Goal: Task Accomplishment & Management: Complete application form

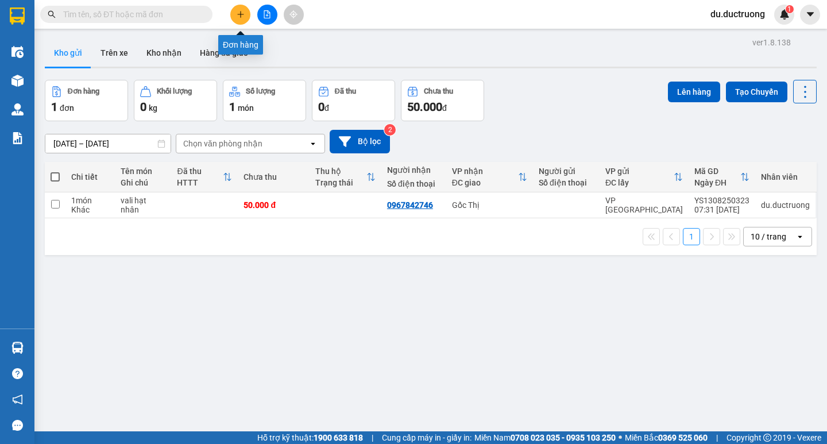
click at [240, 14] on icon "plus" at bounding box center [240, 14] width 6 height 1
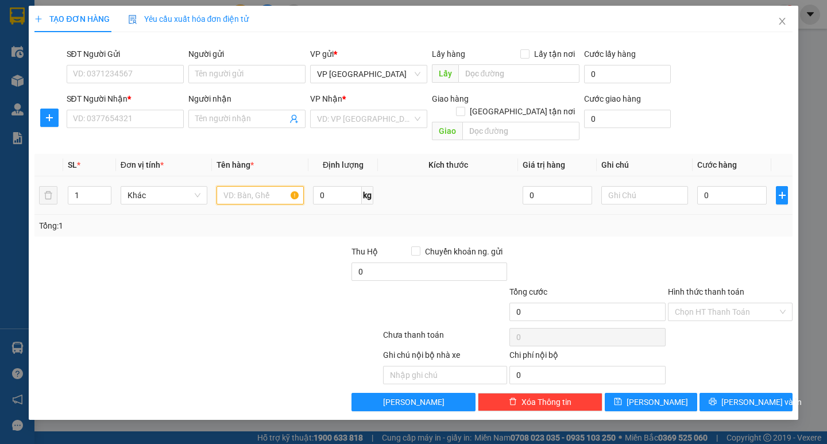
click at [250, 187] on input "text" at bounding box center [259, 195] width 87 height 18
type input "bọc đen"
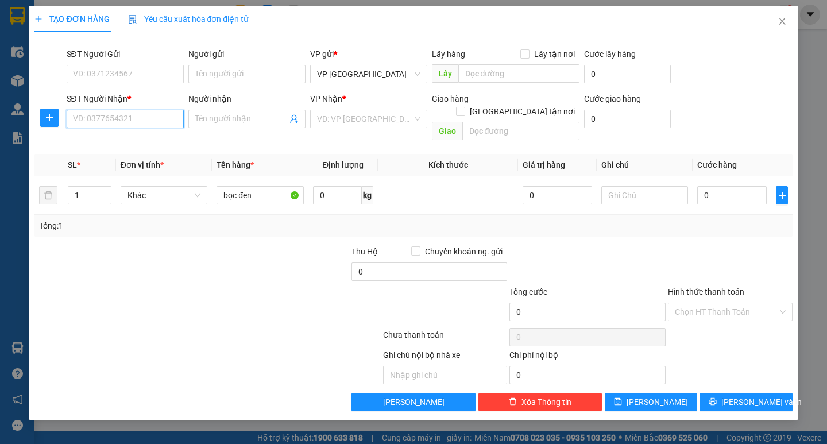
click at [109, 122] on input "SĐT Người Nhận *" at bounding box center [125, 119] width 117 height 18
type input "0395177295"
click at [494, 122] on input "search" at bounding box center [520, 131] width 117 height 18
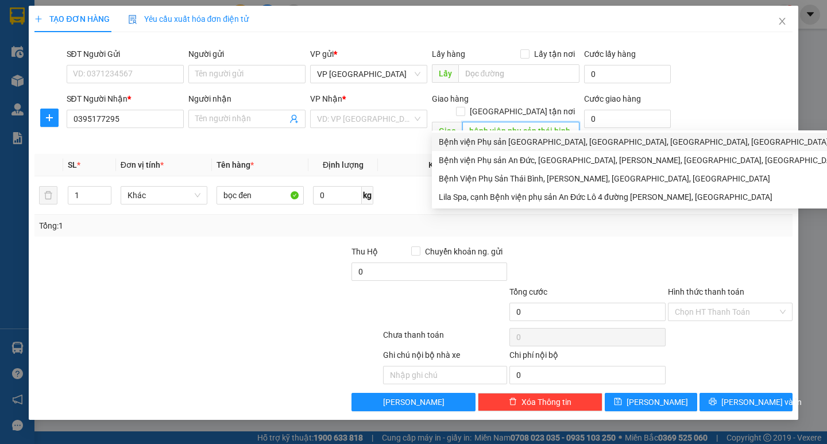
click at [565, 144] on div "Bệnh viện Phụ sản [GEOGRAPHIC_DATA], [GEOGRAPHIC_DATA], [GEOGRAPHIC_DATA], [GEO…" at bounding box center [674, 141] width 471 height 13
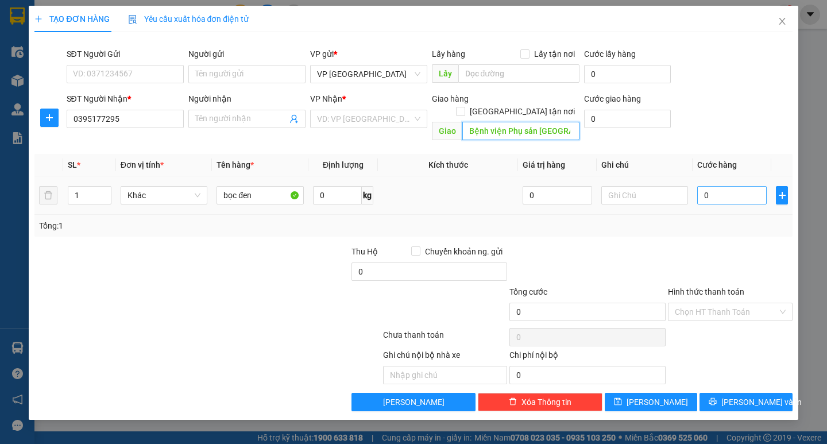
type input "Bệnh viện Phụ sản [GEOGRAPHIC_DATA], [GEOGRAPHIC_DATA], [GEOGRAPHIC_DATA], [GEO…"
click at [741, 186] on input "0" at bounding box center [731, 195] width 69 height 18
type input "001"
type input "1"
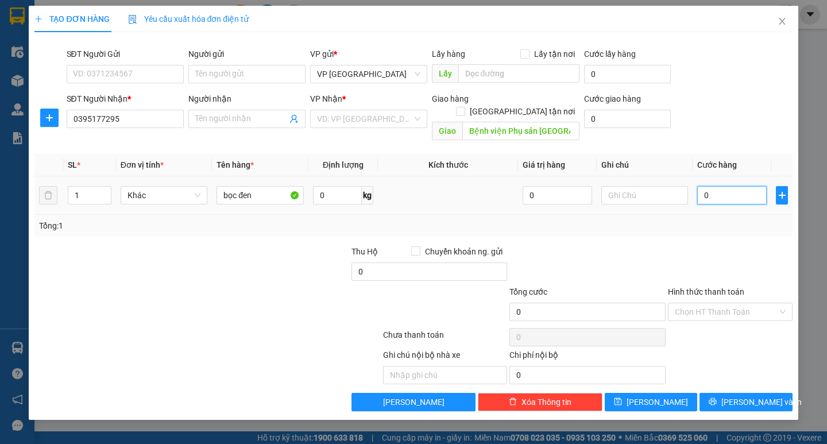
type input "1"
type input "0.010"
type input "10"
type input "00.100"
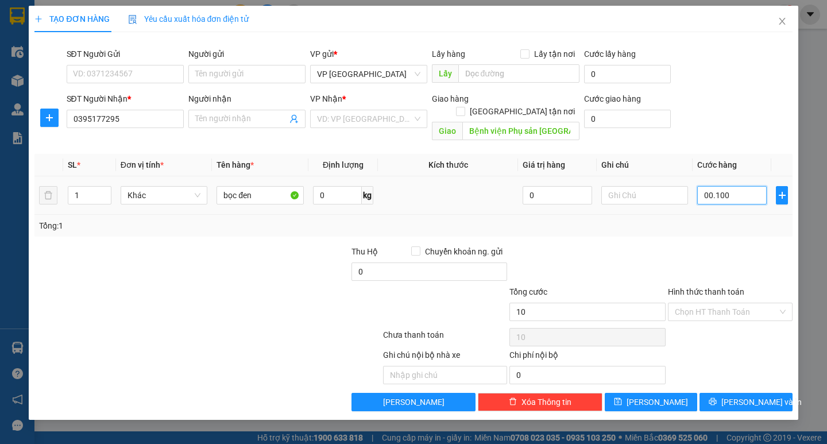
type input "100"
click at [727, 215] on div "Tổng: 1" at bounding box center [412, 226] width 757 height 22
type input "100.000"
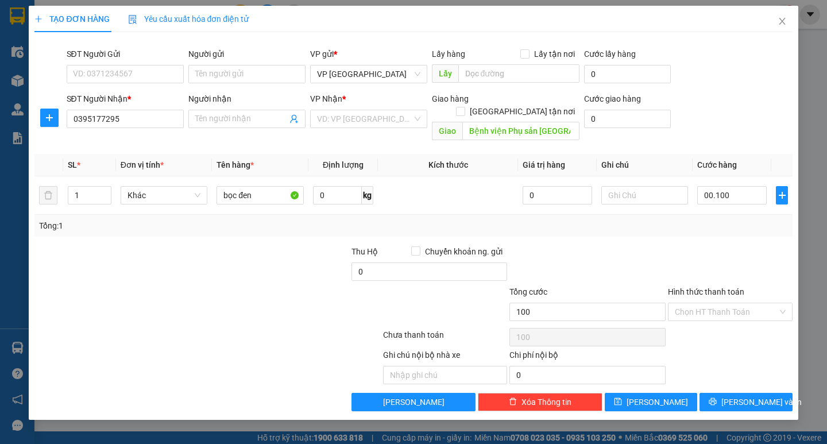
type input "100.000"
click at [716, 397] on icon "printer" at bounding box center [712, 401] width 8 height 8
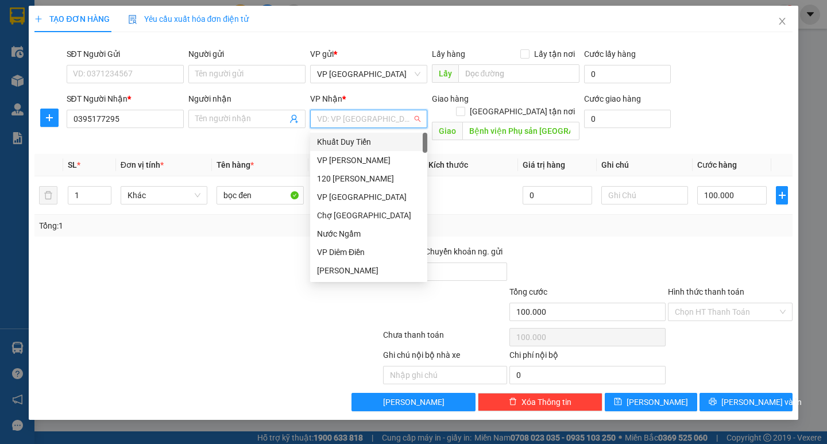
click at [366, 122] on input "search" at bounding box center [364, 118] width 95 height 17
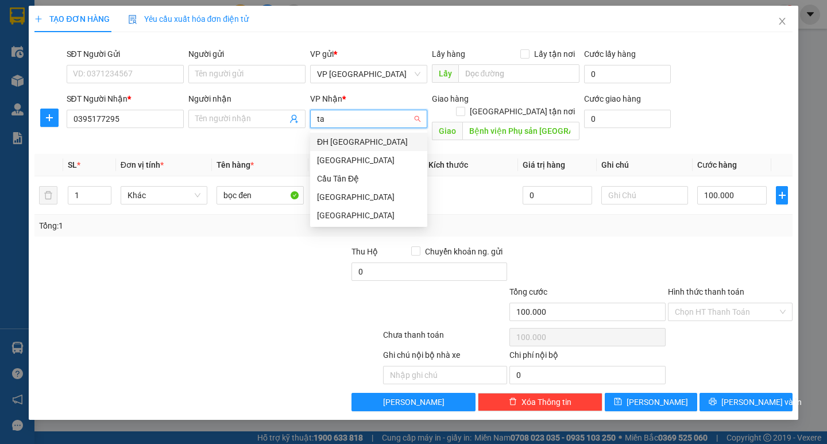
type input "tan"
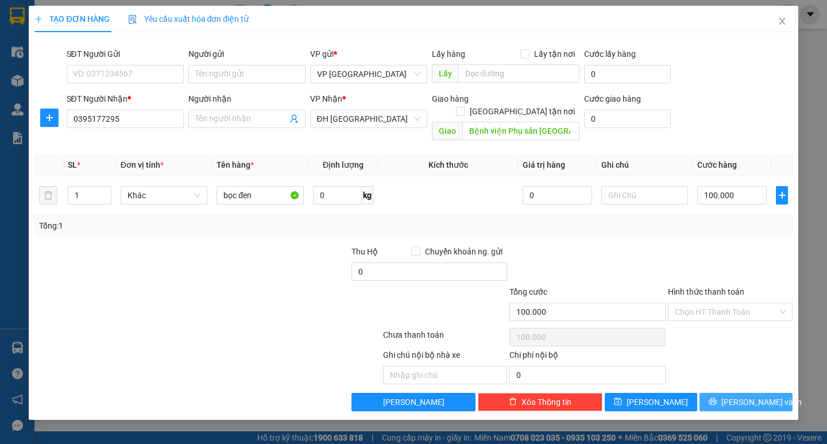
drag, startPoint x: 747, startPoint y: 386, endPoint x: 630, endPoint y: 348, distance: 123.1
click at [747, 396] on span "[PERSON_NAME] và In" at bounding box center [761, 402] width 80 height 13
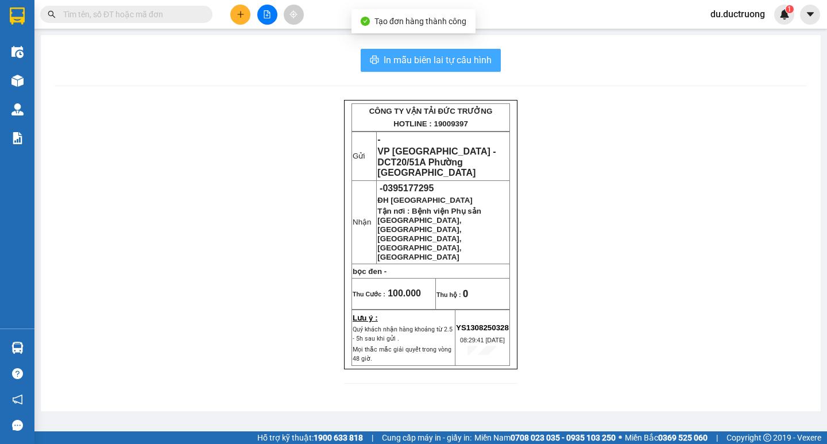
click at [429, 59] on span "In mẫu biên lai tự cấu hình" at bounding box center [437, 60] width 108 height 14
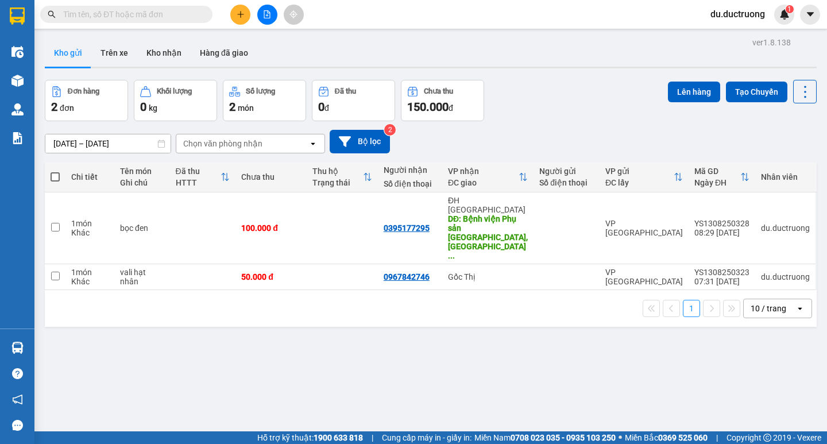
scroll to position [75, 0]
click at [240, 13] on icon "plus" at bounding box center [241, 14] width 8 height 8
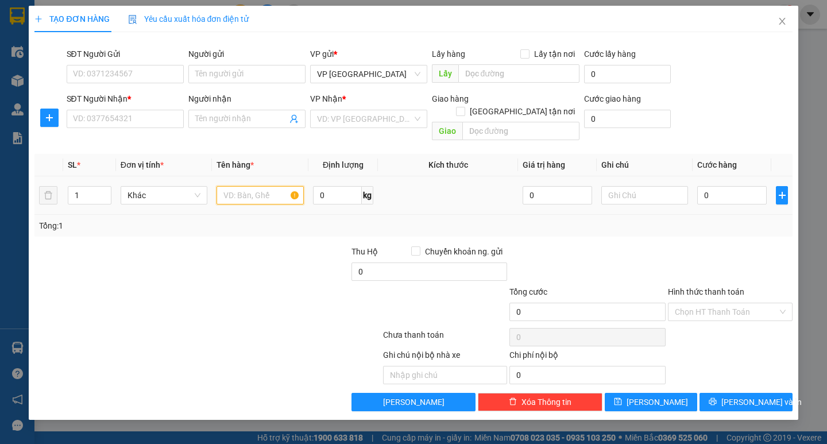
click at [271, 186] on input "text" at bounding box center [259, 195] width 87 height 18
type input "xốp"
click at [121, 118] on input "SĐT Người Nhận *" at bounding box center [125, 119] width 117 height 18
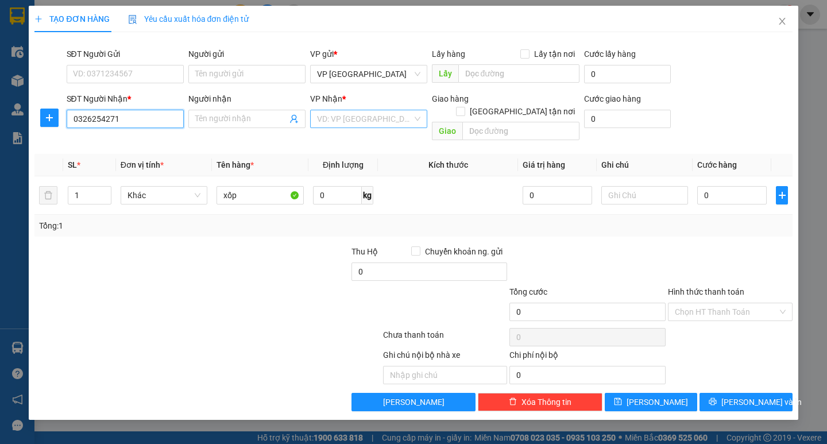
type input "0326254271"
click at [380, 124] on input "search" at bounding box center [364, 118] width 95 height 17
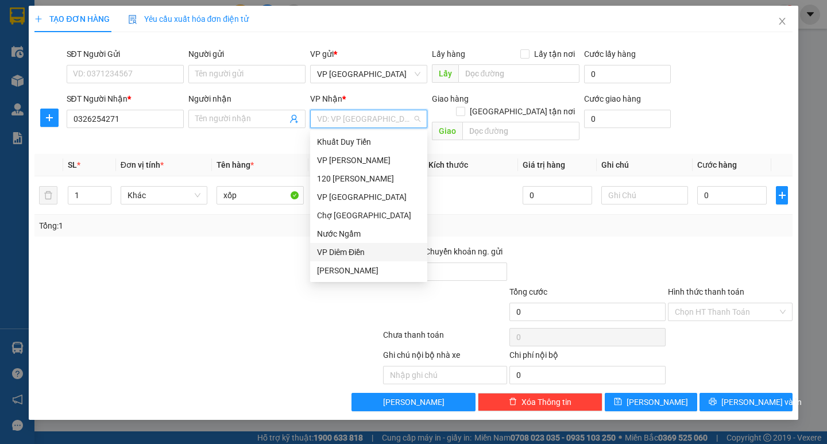
click at [333, 247] on div "VP Diêm Điền" at bounding box center [368, 252] width 103 height 13
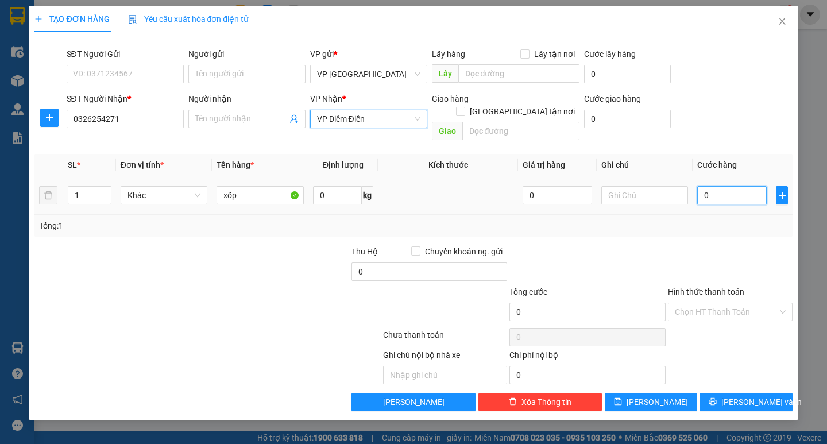
click at [723, 186] on input "0" at bounding box center [731, 195] width 69 height 18
type input "005"
type input "5"
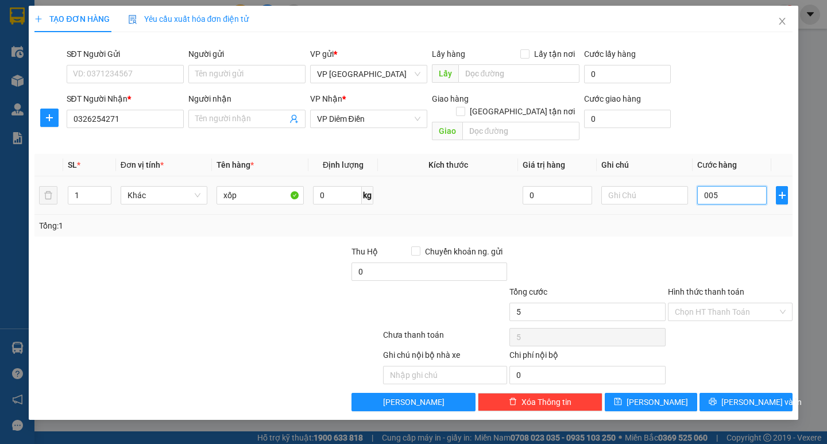
type input "0.050"
type input "50"
click at [671, 219] on div "Tổng: 1" at bounding box center [413, 225] width 748 height 13
type input "50.000"
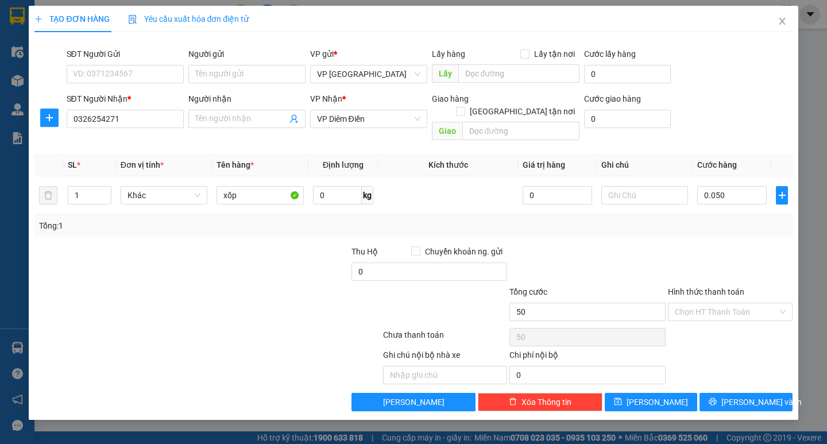
type input "50.000"
click at [751, 396] on span "[PERSON_NAME] và In" at bounding box center [761, 402] width 80 height 13
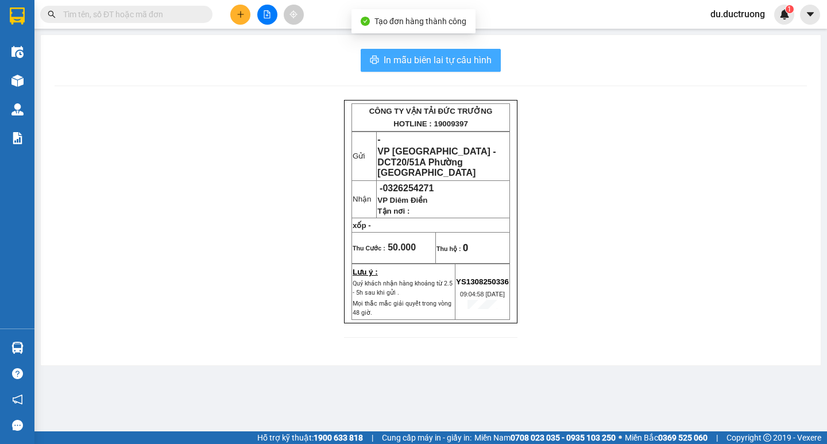
click at [447, 54] on span "In mẫu biên lai tự cấu hình" at bounding box center [437, 60] width 108 height 14
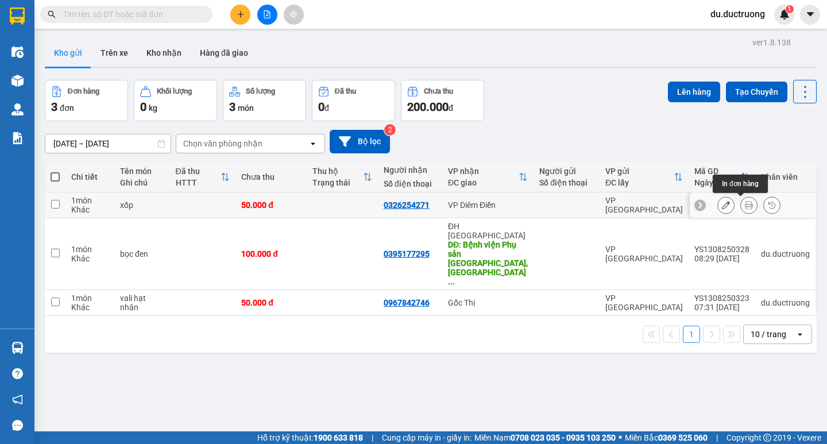
click at [745, 202] on icon at bounding box center [749, 205] width 8 height 8
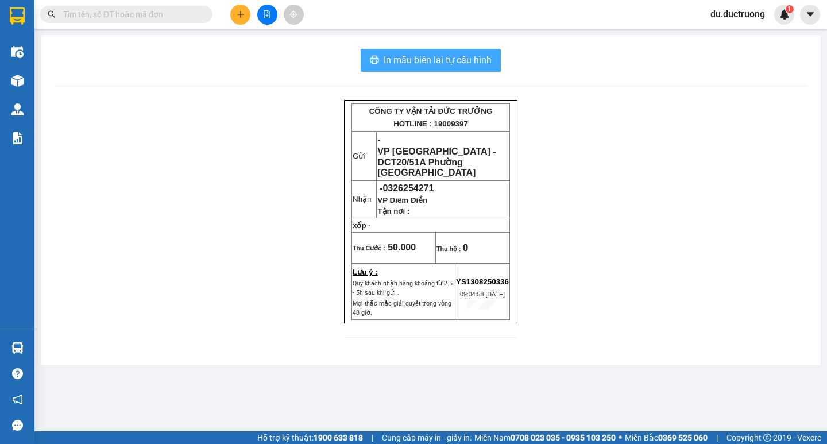
click at [466, 59] on span "In mẫu biên lai tự cấu hình" at bounding box center [437, 60] width 108 height 14
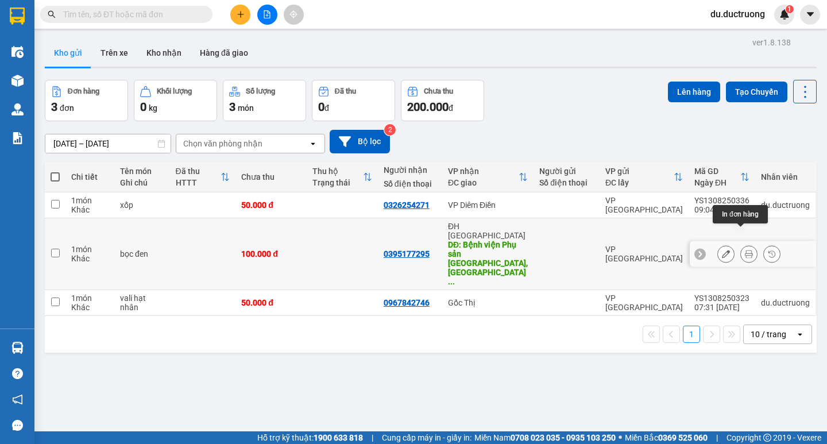
click at [741, 244] on button at bounding box center [749, 254] width 16 height 20
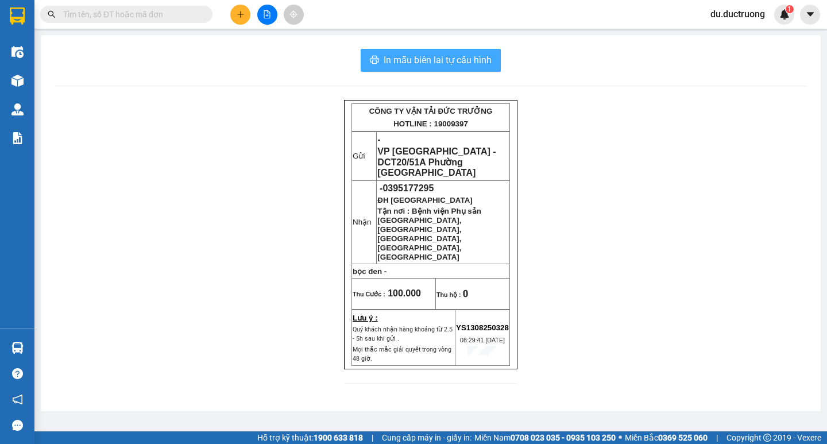
drag, startPoint x: 403, startPoint y: 56, endPoint x: 411, endPoint y: 64, distance: 11.4
click at [404, 56] on span "In mẫu biên lai tự cấu hình" at bounding box center [437, 60] width 108 height 14
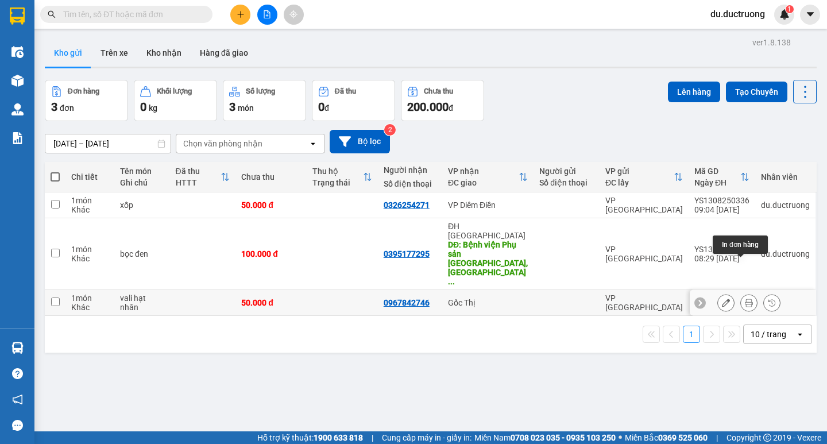
click at [746, 293] on button at bounding box center [749, 303] width 16 height 20
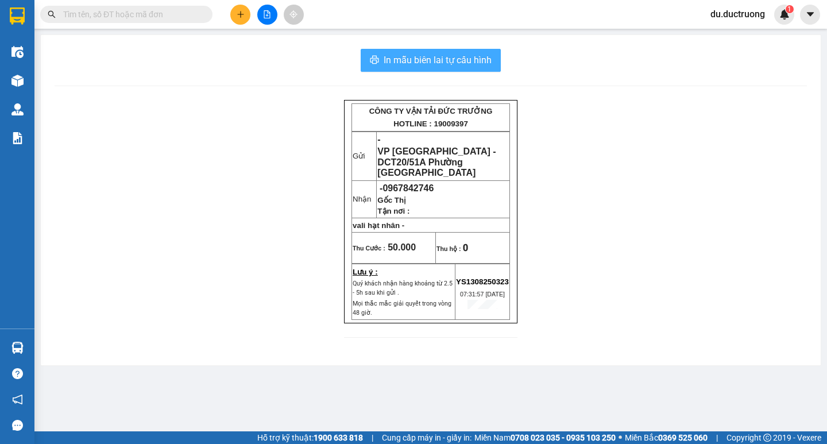
click at [476, 66] on span "In mẫu biên lai tự cấu hình" at bounding box center [437, 60] width 108 height 14
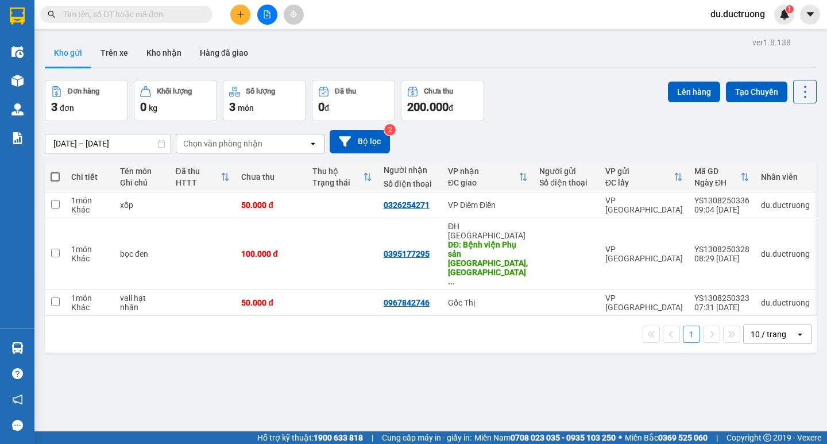
click at [61, 170] on th at bounding box center [55, 177] width 21 height 30
click at [58, 175] on span at bounding box center [55, 176] width 9 height 9
click at [55, 171] on input "checkbox" at bounding box center [55, 171] width 0 height 0
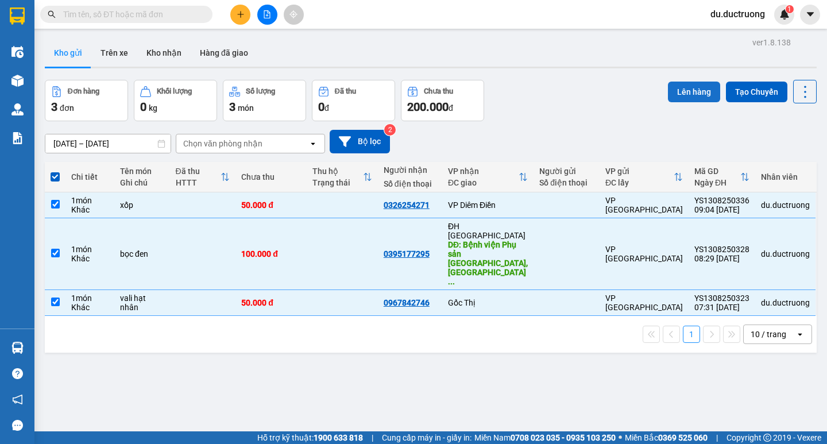
click at [682, 88] on button "Lên hàng" at bounding box center [694, 92] width 52 height 21
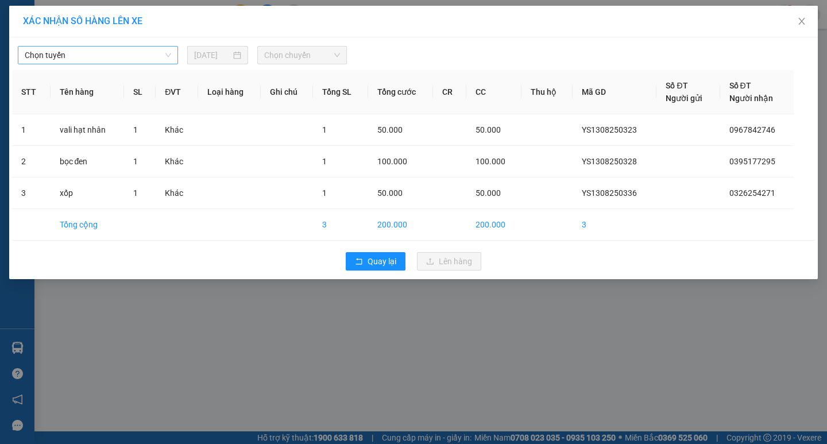
click at [166, 62] on span "Chọn tuyến" at bounding box center [98, 55] width 146 height 17
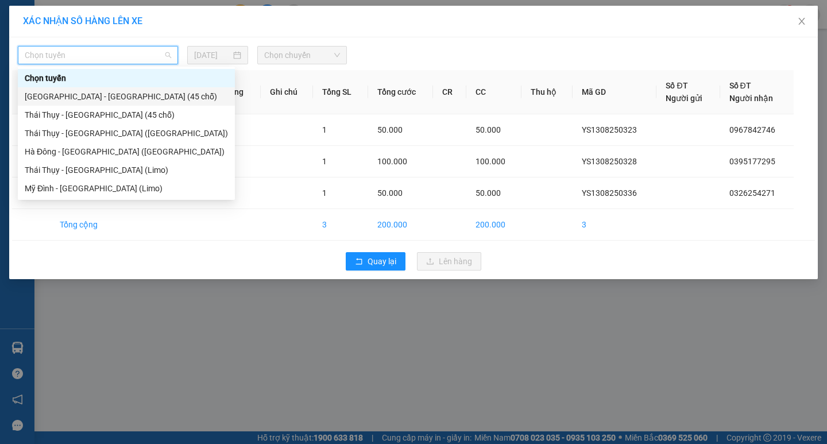
click at [114, 96] on div "[GEOGRAPHIC_DATA] - [GEOGRAPHIC_DATA] (45 chỗ)" at bounding box center [126, 96] width 203 height 13
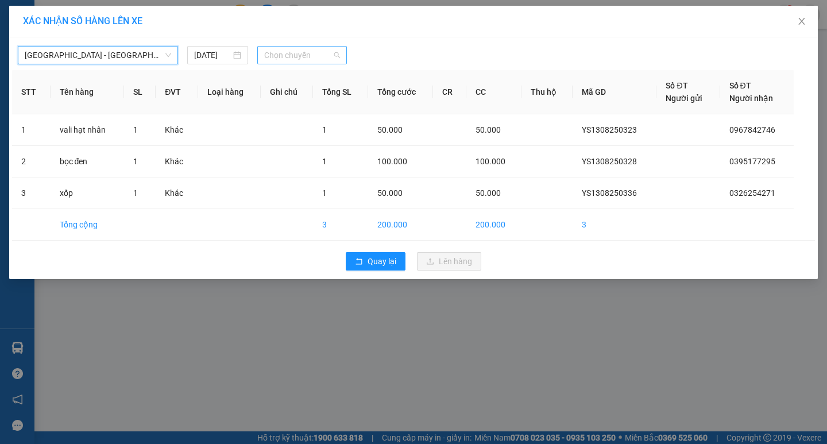
click at [285, 52] on span "Chọn chuyến" at bounding box center [302, 55] width 76 height 17
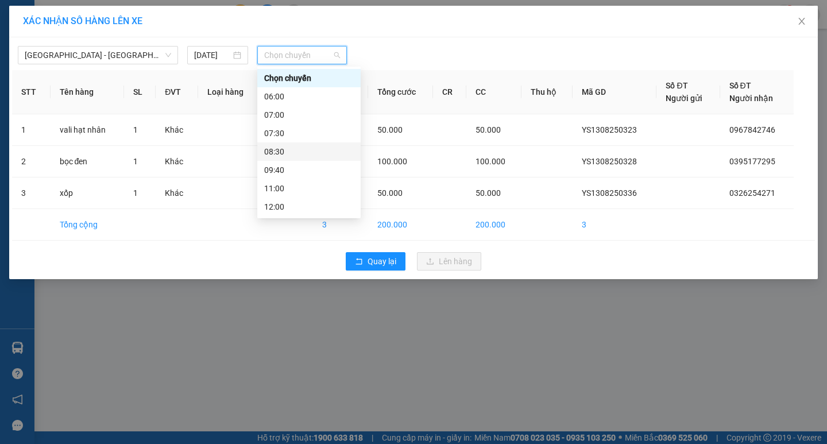
click at [289, 145] on div "08:30" at bounding box center [309, 151] width 90 height 13
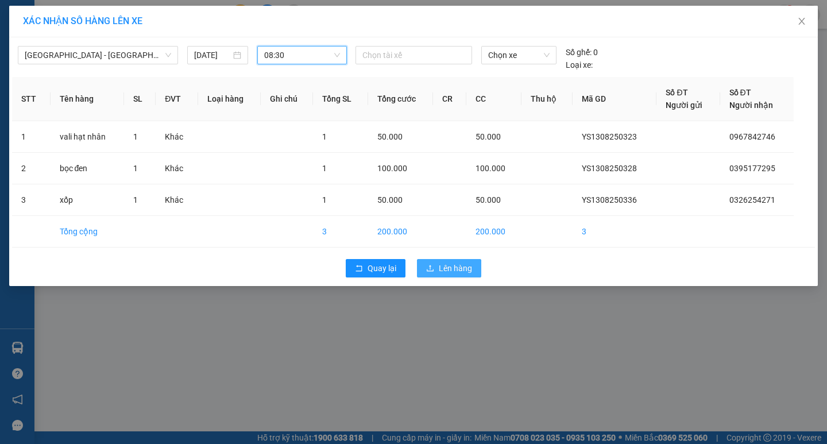
click at [458, 266] on span "Lên hàng" at bounding box center [455, 268] width 33 height 13
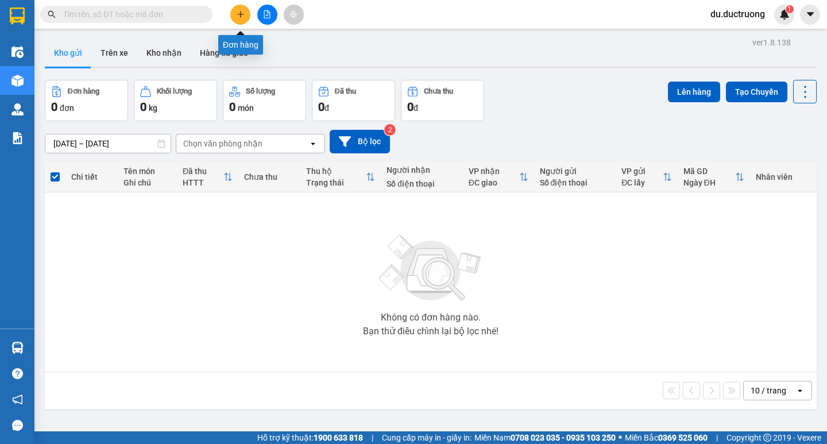
click at [239, 11] on icon "plus" at bounding box center [241, 14] width 8 height 8
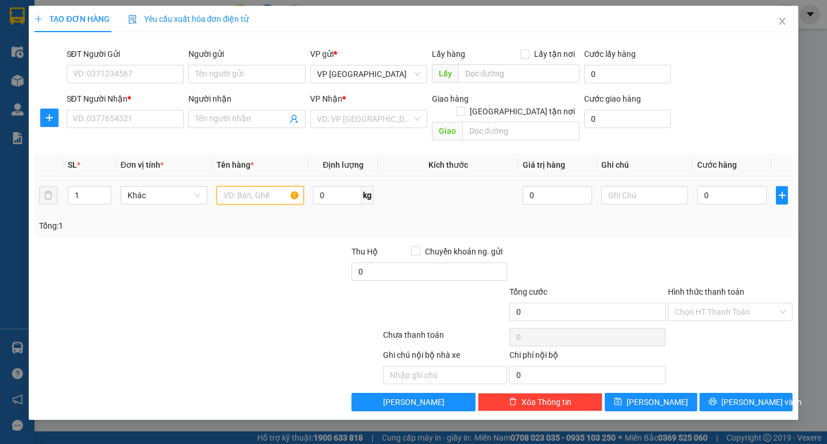
click at [220, 186] on input "text" at bounding box center [259, 195] width 87 height 18
type input "bọc đỏ"
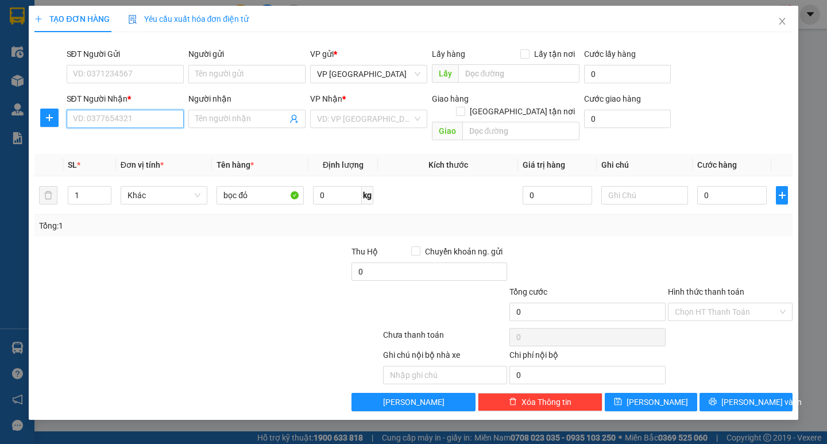
click at [166, 120] on input "SĐT Người Nhận *" at bounding box center [125, 119] width 117 height 18
type input "0977720799"
click at [121, 69] on input "SĐT Người Gửi" at bounding box center [125, 74] width 117 height 18
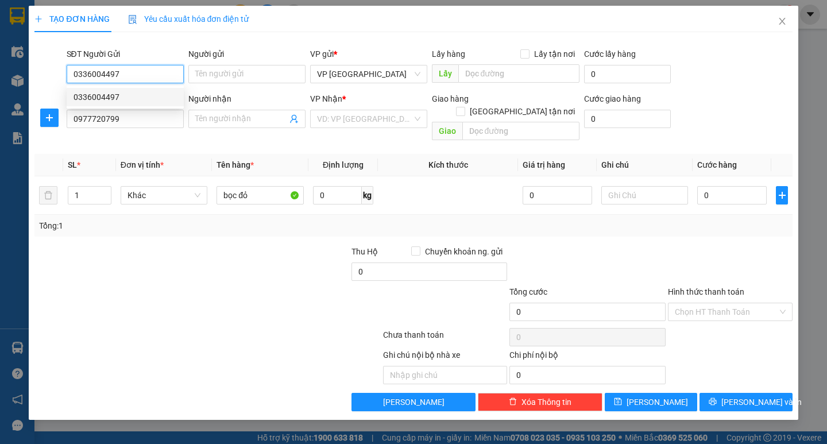
click at [125, 94] on div "0336004497" at bounding box center [124, 97] width 103 height 13
type input "0336004497"
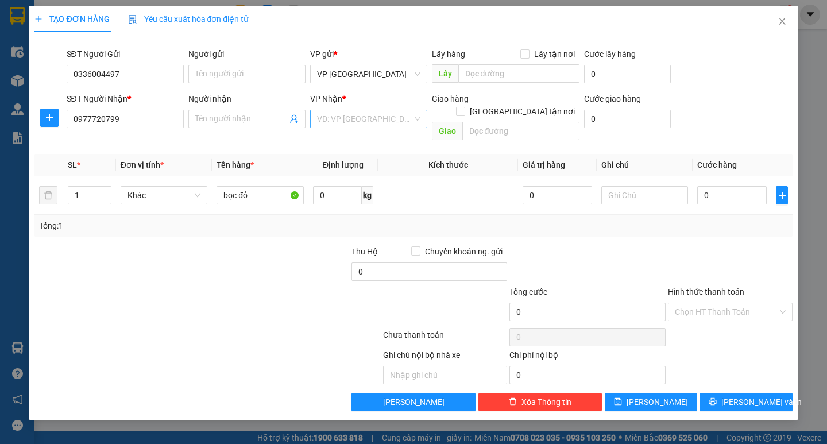
click at [359, 116] on input "search" at bounding box center [364, 118] width 95 height 17
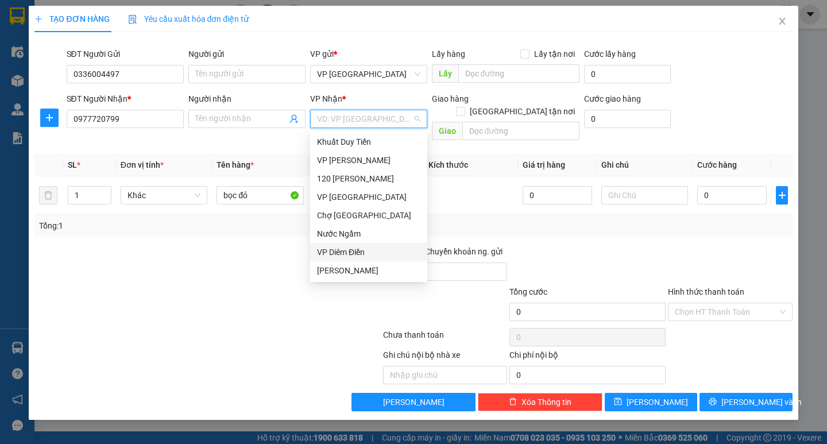
click at [360, 253] on div "VP Diêm Điền" at bounding box center [368, 252] width 103 height 13
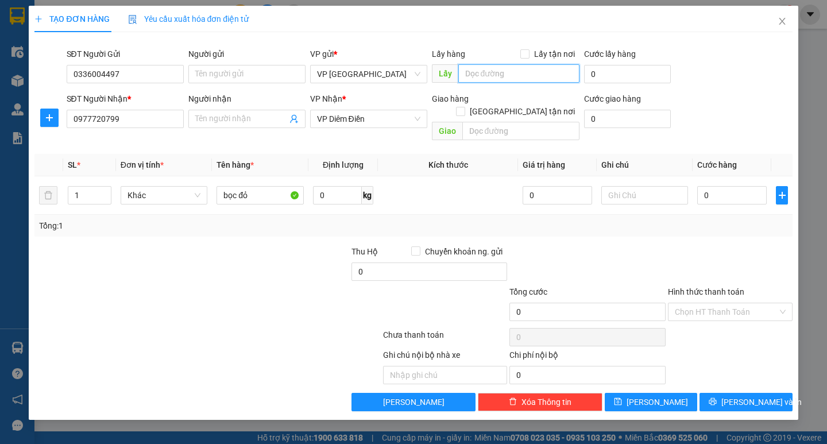
click at [481, 70] on input "search" at bounding box center [518, 73] width 121 height 18
click at [730, 188] on input "0" at bounding box center [731, 195] width 69 height 18
type input "003"
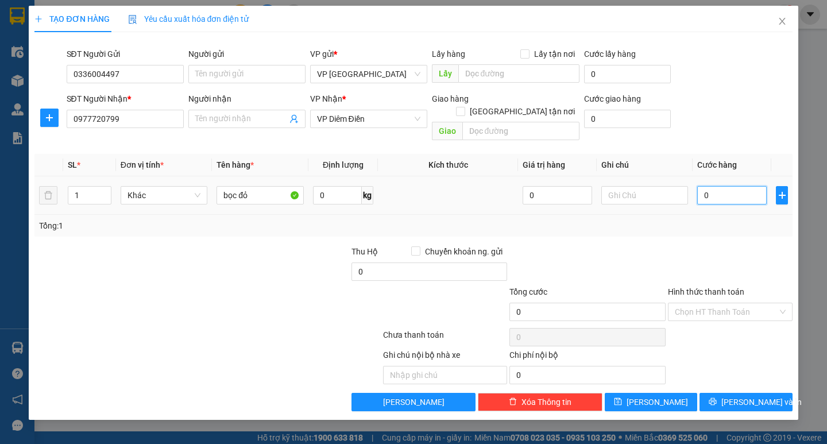
type input "3"
type input "0.030"
type input "30"
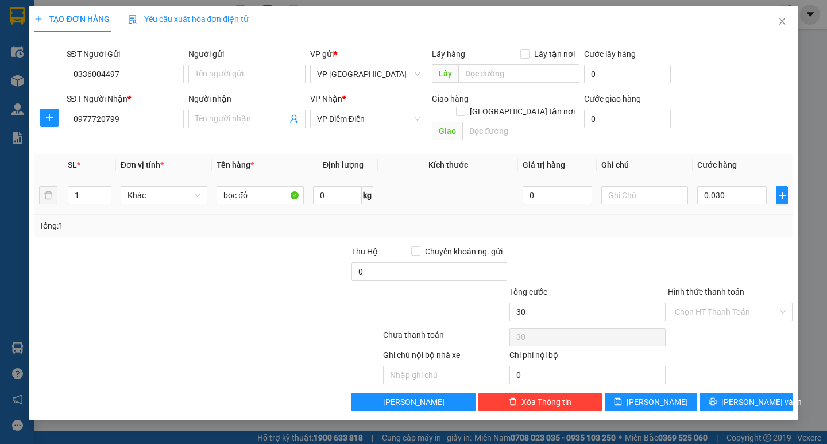
type input "30.000"
click at [745, 195] on td "30.000" at bounding box center [731, 195] width 79 height 38
click at [716, 397] on icon "printer" at bounding box center [712, 401] width 8 height 8
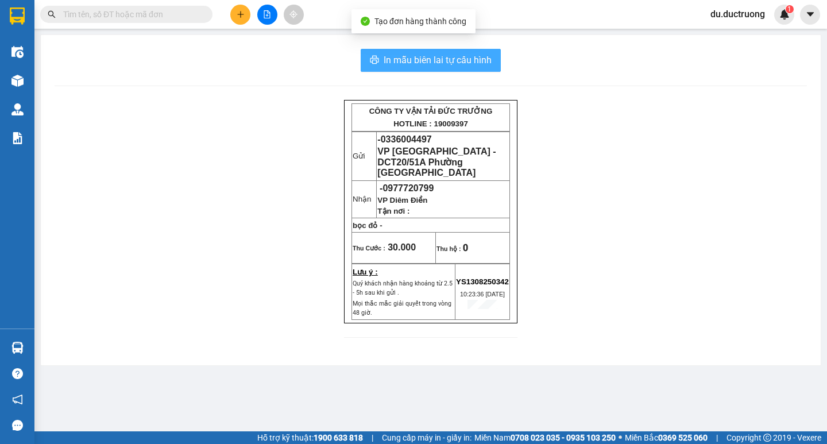
click at [447, 56] on span "In mẫu biên lai tự cấu hình" at bounding box center [437, 60] width 108 height 14
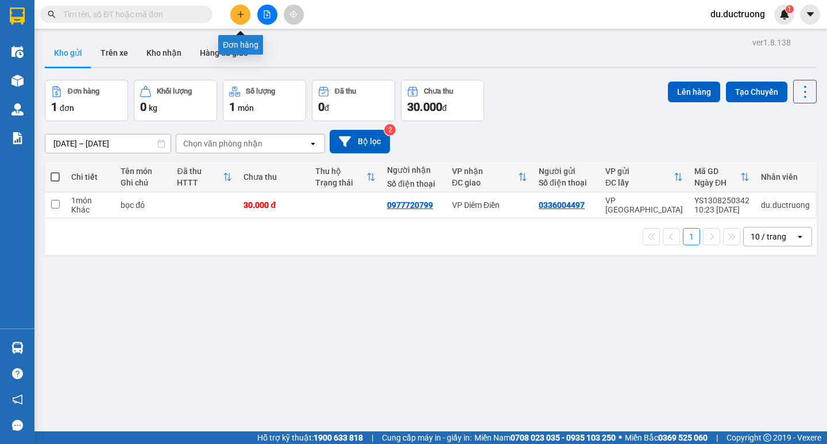
click at [237, 17] on icon "plus" at bounding box center [241, 14] width 8 height 8
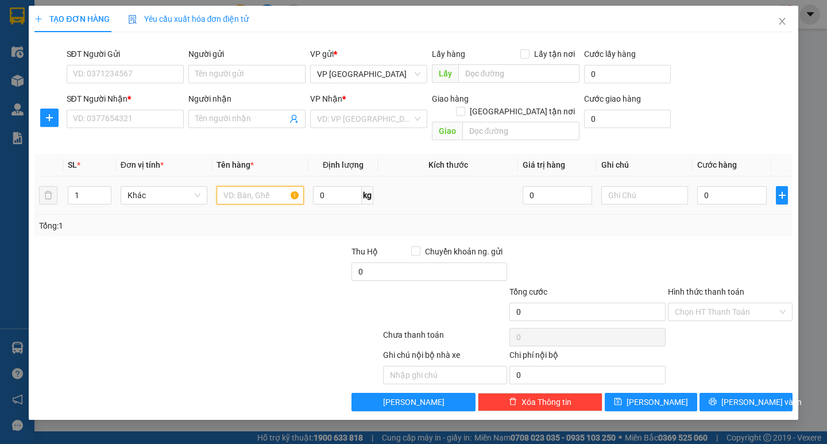
click at [257, 186] on input "text" at bounding box center [259, 195] width 87 height 18
type input "v"
type input "catog"
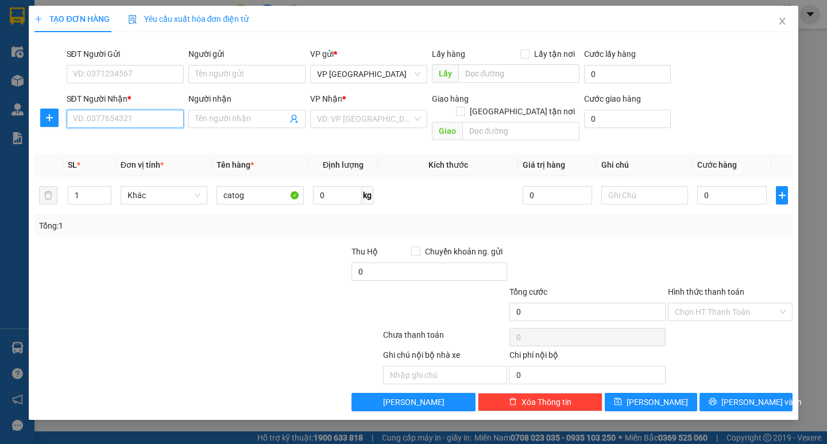
click at [163, 122] on input "SĐT Người Nhận *" at bounding box center [125, 119] width 117 height 18
click at [149, 141] on div "0385641845" at bounding box center [124, 141] width 103 height 13
type input "0385641845"
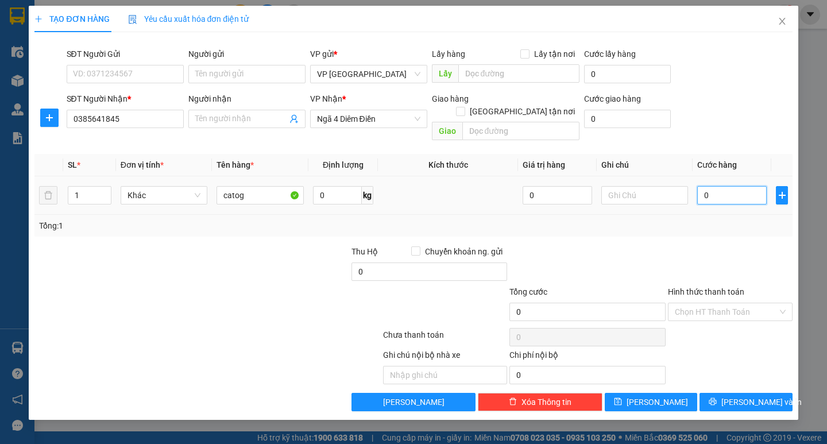
click at [712, 186] on input "0" at bounding box center [731, 195] width 69 height 18
type input "004"
type input "4"
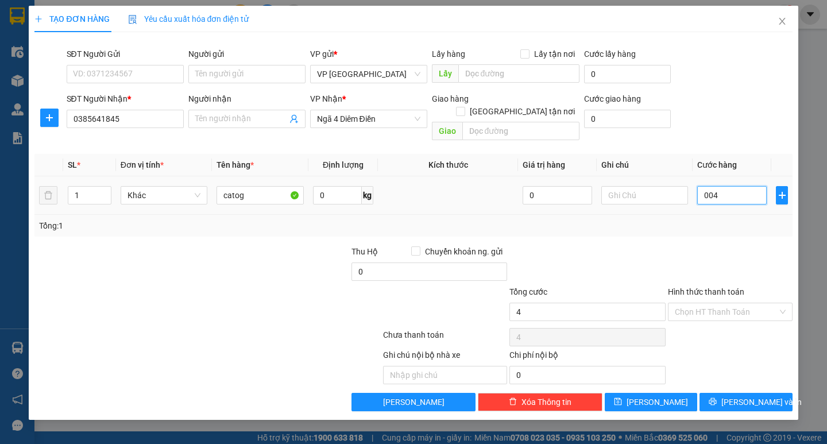
type input "0.040"
type input "40"
click at [672, 219] on div "Tổng: 1" at bounding box center [413, 225] width 748 height 13
type input "40.000"
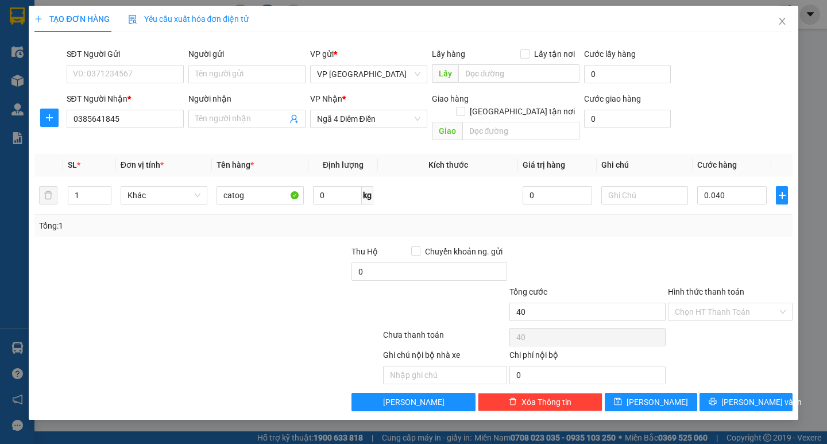
type input "40.000"
drag, startPoint x: 724, startPoint y: 290, endPoint x: 728, endPoint y: 299, distance: 9.3
click at [729, 303] on input "Hình thức thanh toán" at bounding box center [726, 311] width 103 height 17
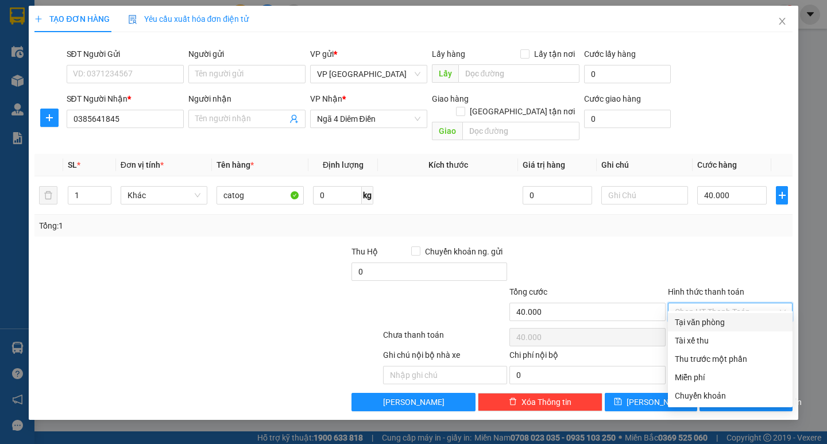
click at [719, 323] on div "Tại văn phòng" at bounding box center [730, 322] width 111 height 13
type input "0"
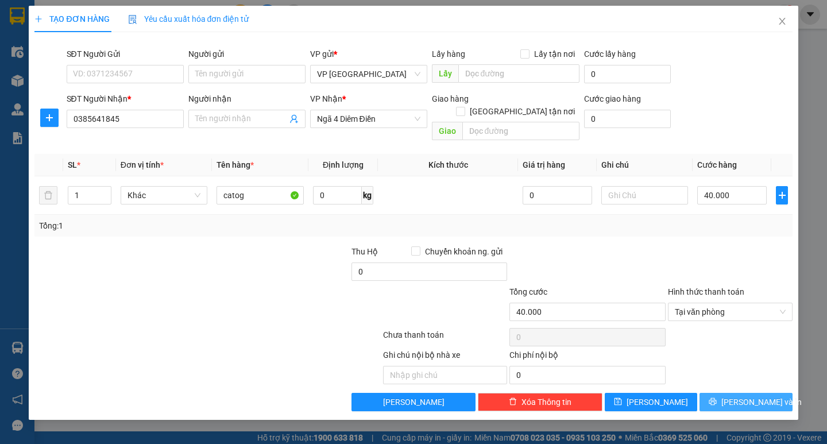
click at [760, 396] on span "[PERSON_NAME] và In" at bounding box center [761, 402] width 80 height 13
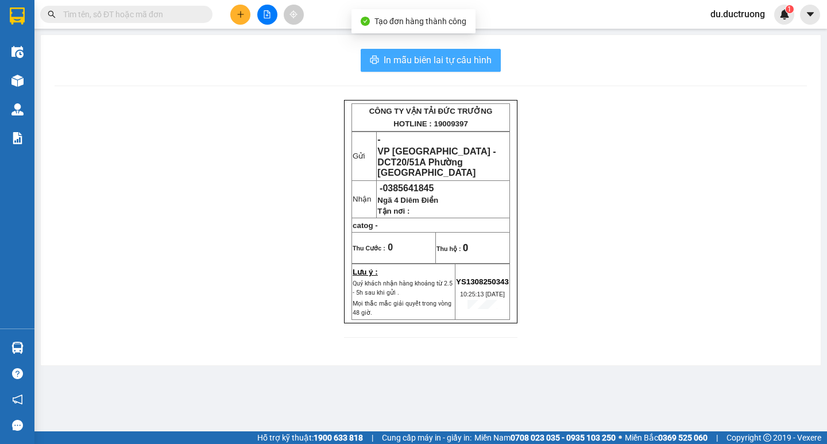
click at [441, 63] on span "In mẫu biên lai tự cấu hình" at bounding box center [437, 60] width 108 height 14
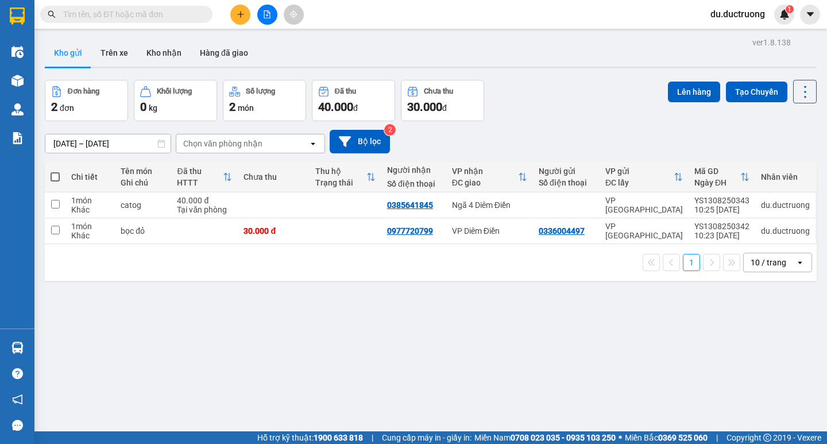
click at [241, 15] on icon "plus" at bounding box center [241, 14] width 8 height 8
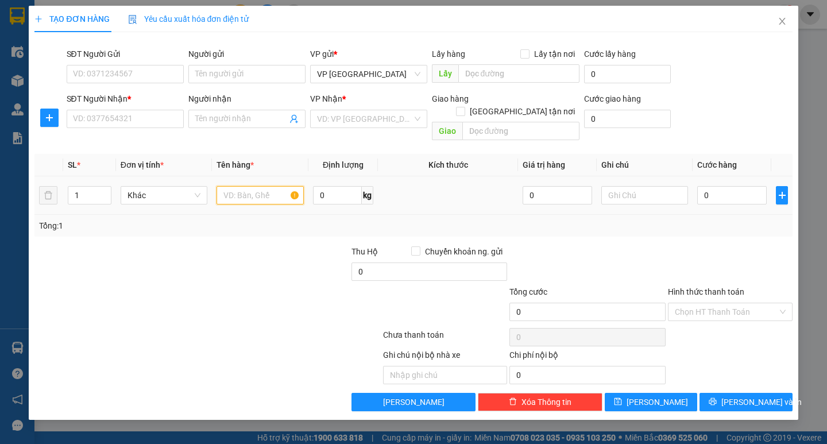
click at [267, 186] on input "text" at bounding box center [259, 195] width 87 height 18
type input "catog"
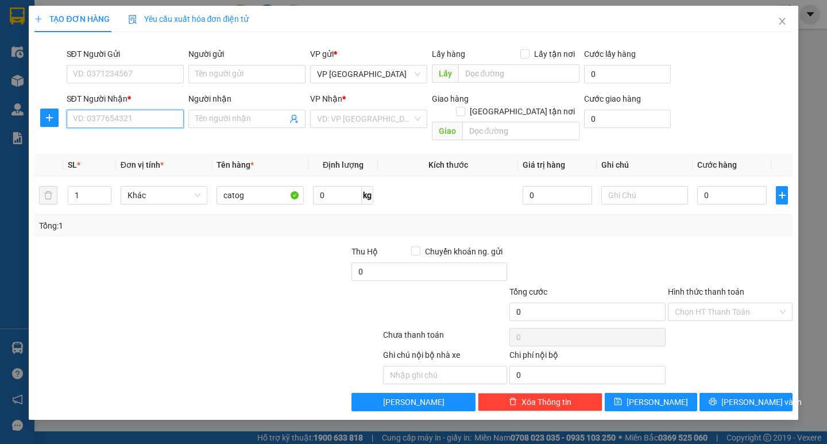
click at [133, 123] on input "SĐT Người Nhận *" at bounding box center [125, 119] width 117 height 18
click at [109, 141] on div "0975965204" at bounding box center [124, 141] width 103 height 13
type input "0975965204"
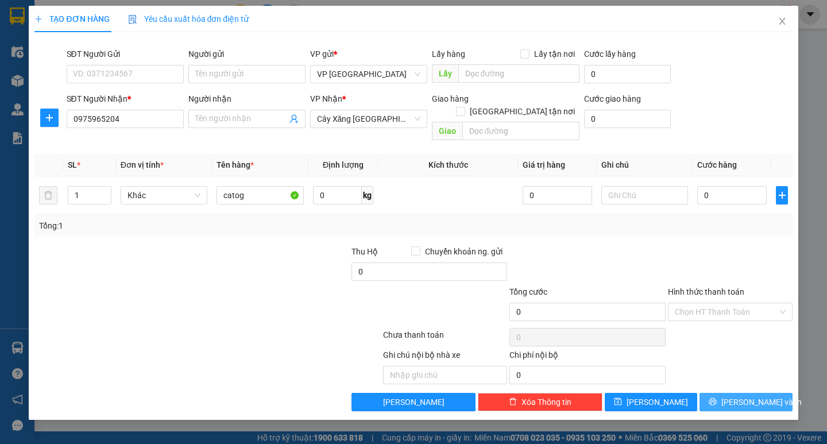
click at [747, 396] on span "[PERSON_NAME] và In" at bounding box center [761, 402] width 80 height 13
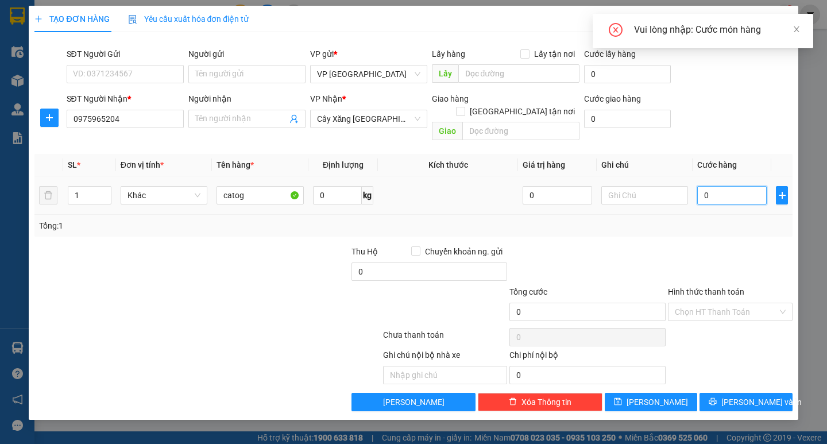
click at [718, 186] on input "0" at bounding box center [731, 195] width 69 height 18
type input "005"
type input "5"
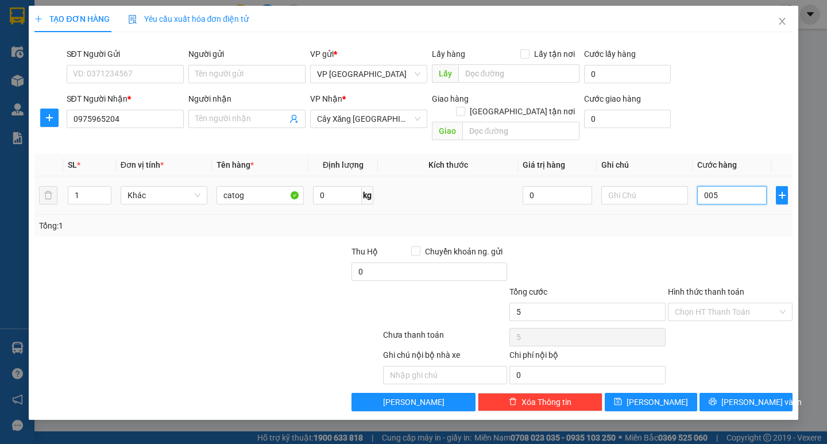
type input "0.050"
type input "50"
click at [699, 221] on div "Tổng: 1" at bounding box center [412, 226] width 757 height 22
type input "50.000"
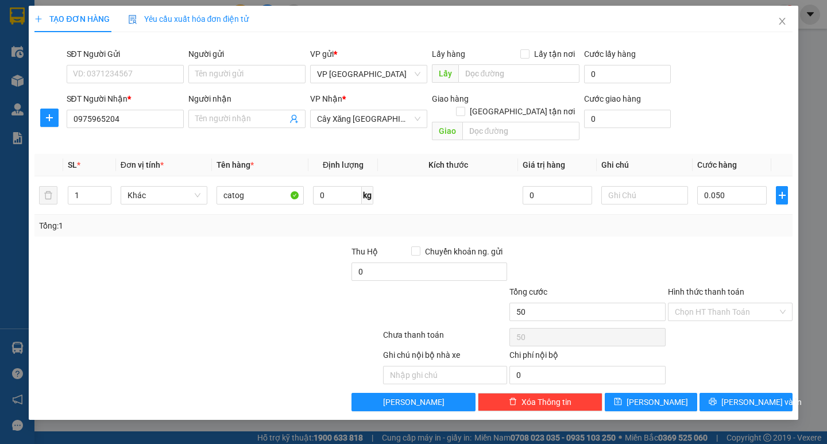
type input "50.000"
click at [722, 393] on button "[PERSON_NAME] và In" at bounding box center [745, 402] width 92 height 18
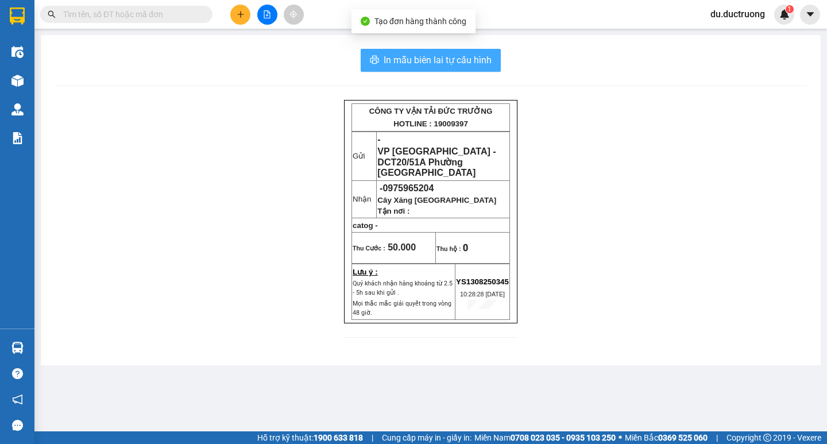
click at [428, 57] on span "In mẫu biên lai tự cấu hình" at bounding box center [437, 60] width 108 height 14
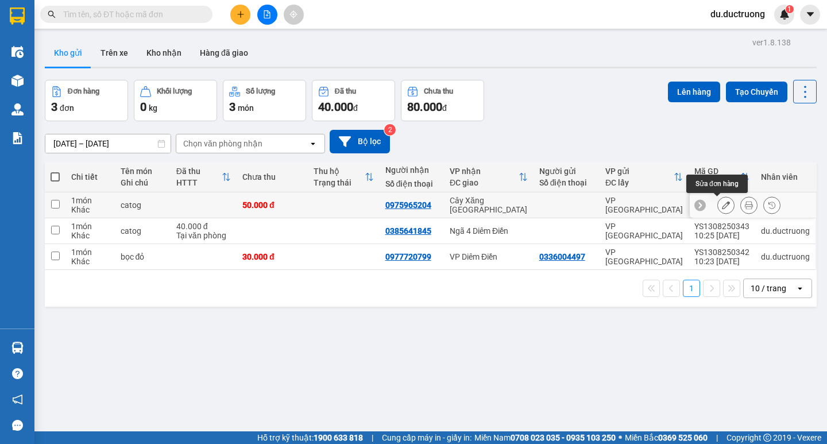
click at [718, 204] on button at bounding box center [726, 205] width 16 height 20
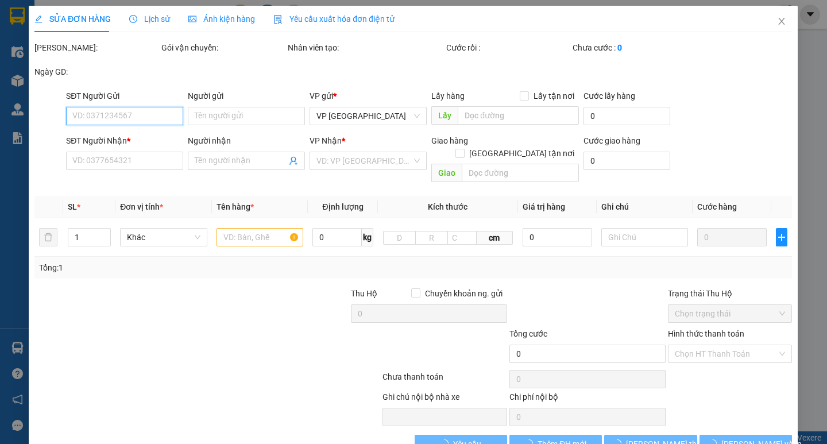
type input "0975965204"
type input "50.000"
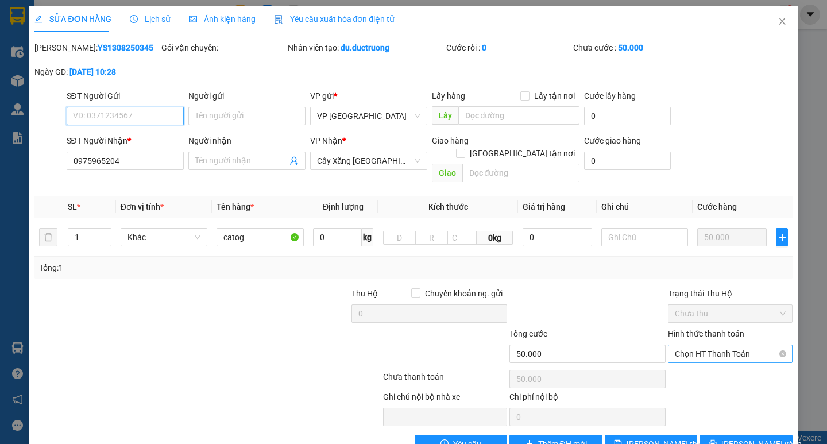
click at [715, 345] on span "Chọn HT Thanh Toán" at bounding box center [730, 353] width 111 height 17
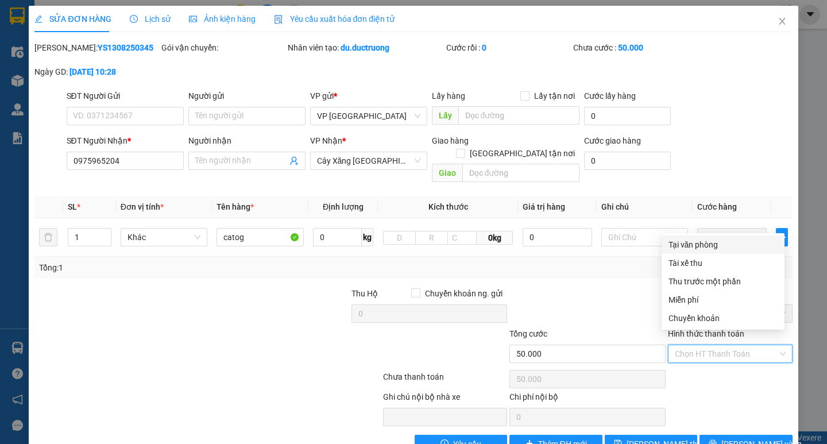
click at [706, 243] on div "Tại văn phòng" at bounding box center [722, 244] width 109 height 13
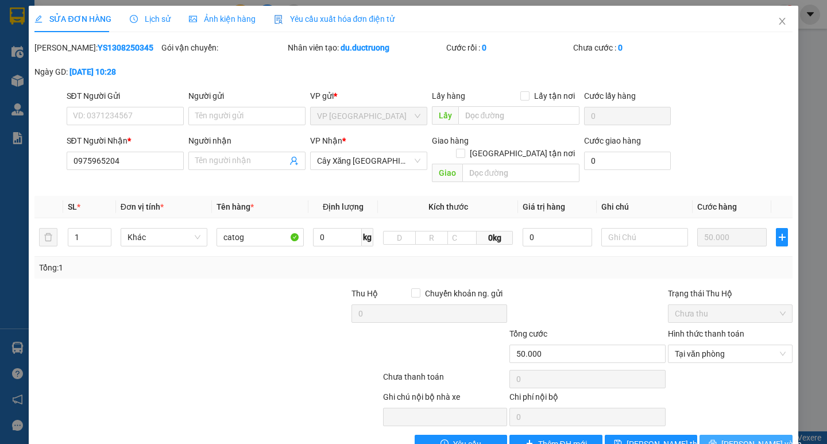
click at [739, 437] on span "[PERSON_NAME] và In" at bounding box center [761, 443] width 80 height 13
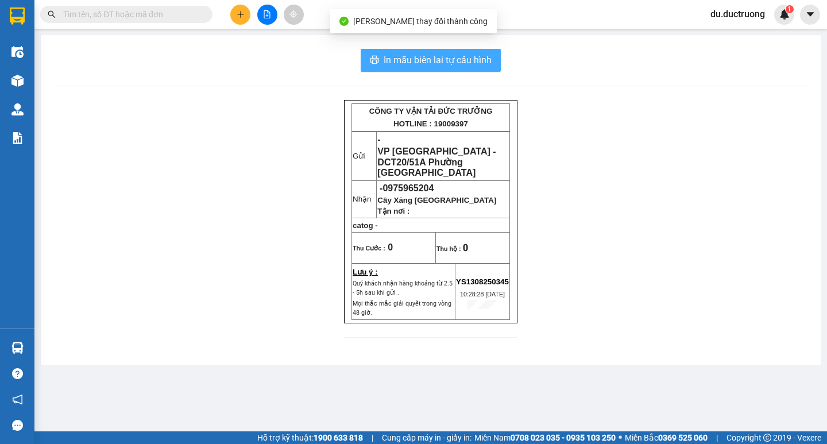
click at [436, 57] on span "In mẫu biên lai tự cấu hình" at bounding box center [437, 60] width 108 height 14
